Goal: Answer question/provide support: Answer question/provide support

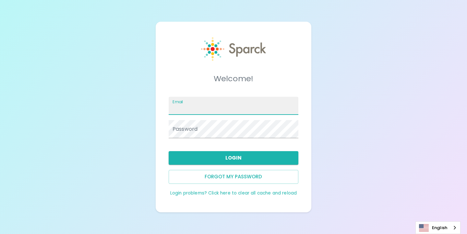
click at [195, 107] on input "Email" at bounding box center [234, 106] width 130 height 18
type input "[PERSON_NAME][EMAIL_ADDRESS][DOMAIN_NAME]"
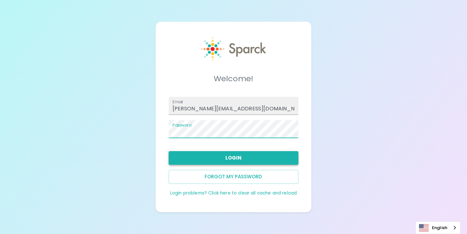
click at [218, 157] on button "Login" at bounding box center [234, 158] width 130 height 14
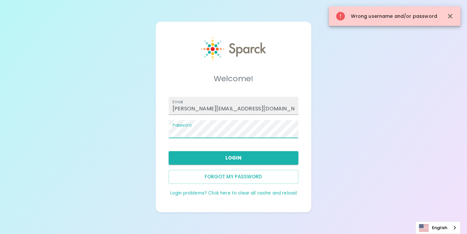
click at [162, 132] on div "Welcome! Email [EMAIL_ADDRESS][DOMAIN_NAME] Password Login Forgot my password L…" at bounding box center [234, 117] width 156 height 191
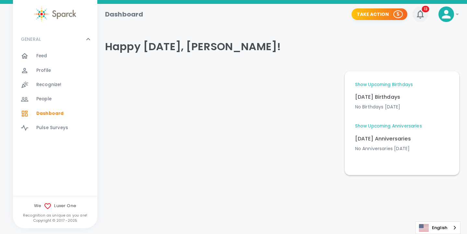
click at [421, 14] on icon "button" at bounding box center [420, 14] width 10 height 10
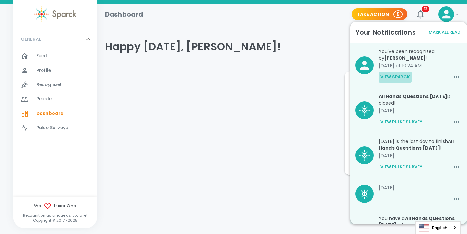
click at [400, 78] on button "View Sparck" at bounding box center [395, 77] width 33 height 11
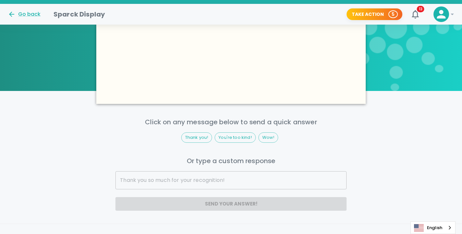
scroll to position [335, 0]
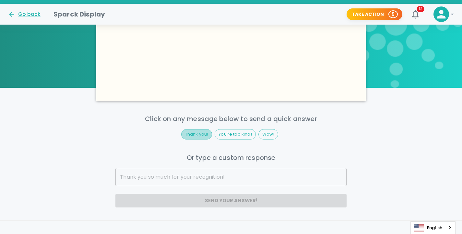
click at [196, 136] on span "Thank you!" at bounding box center [197, 134] width 30 height 6
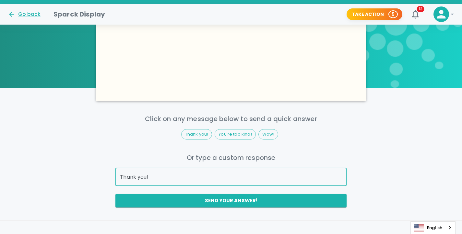
click at [195, 178] on input "Thank you!" at bounding box center [230, 177] width 231 height 18
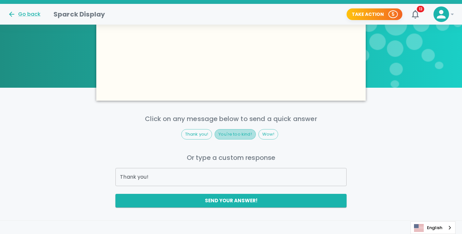
click at [236, 137] on span "You're too kind!" at bounding box center [235, 134] width 40 height 6
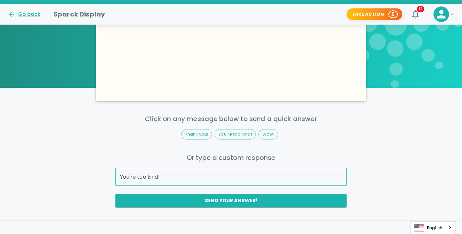
click at [184, 179] on input "You're too kind!" at bounding box center [230, 177] width 231 height 18
type input "You're too kind! Thank you!"
click at [198, 199] on button "Send your answer!" at bounding box center [230, 201] width 231 height 14
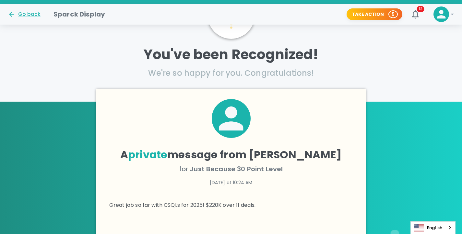
scroll to position [27, 0]
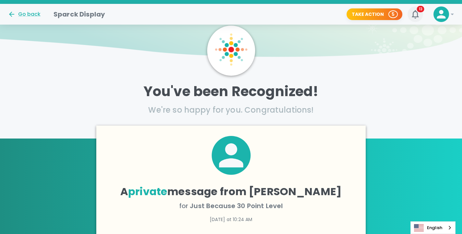
click at [416, 13] on icon "button" at bounding box center [415, 14] width 10 height 10
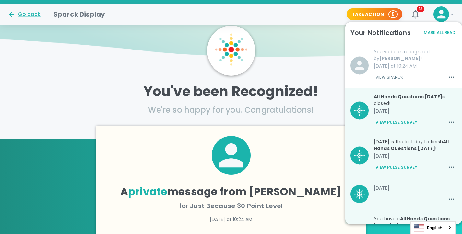
click at [392, 78] on button "View Sparck" at bounding box center [389, 77] width 31 height 11
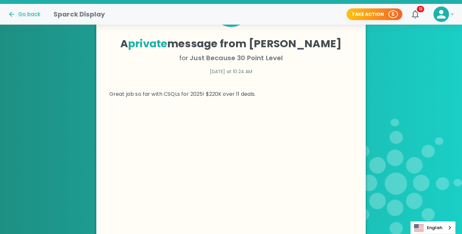
scroll to position [175, 0]
click at [238, 57] on span "Just Because 30 Point Level" at bounding box center [236, 58] width 93 height 9
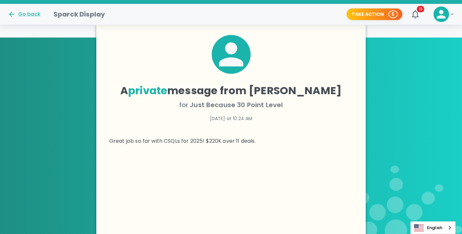
scroll to position [114, 0]
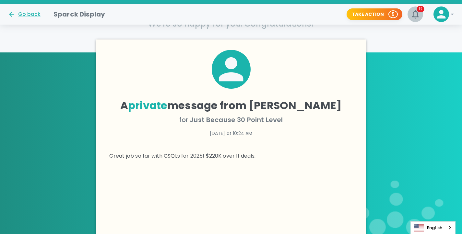
click at [415, 11] on icon "button" at bounding box center [415, 14] width 7 height 8
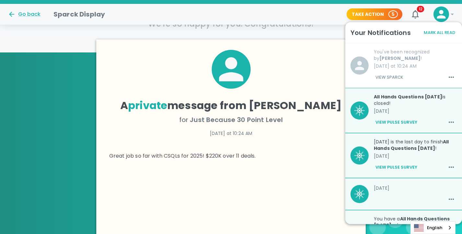
click at [391, 101] on p "All Hands Questions [DATE] is closed!" at bounding box center [415, 100] width 83 height 13
